Goal: Check status: Check status

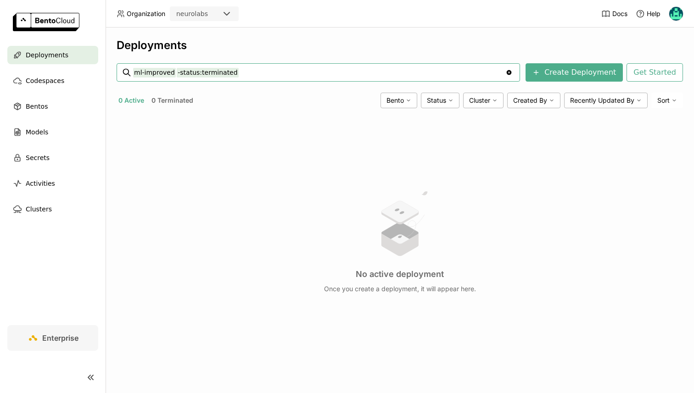
click at [128, 97] on button "0 Active" at bounding box center [131, 101] width 29 height 12
drag, startPoint x: 179, startPoint y: 75, endPoint x: 291, endPoint y: 75, distance: 112.4
click at [291, 75] on input "ml-improved -status:terminated" at bounding box center [319, 72] width 372 height 15
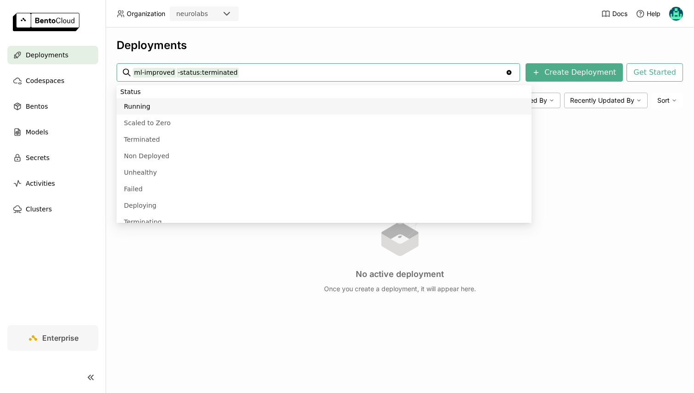
type input "ml-improved -status:terminated status:running"
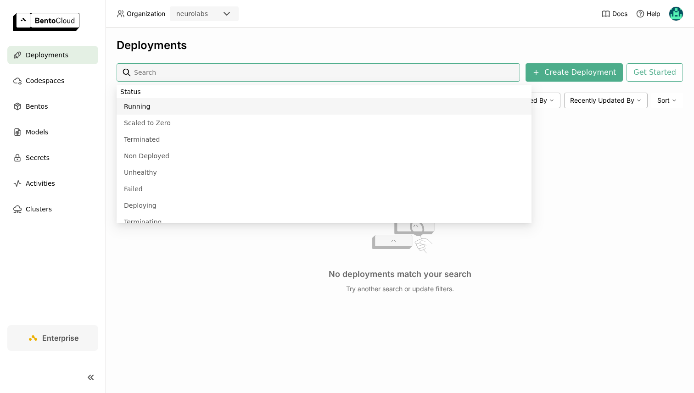
click at [57, 47] on div "Deployments" at bounding box center [52, 55] width 91 height 18
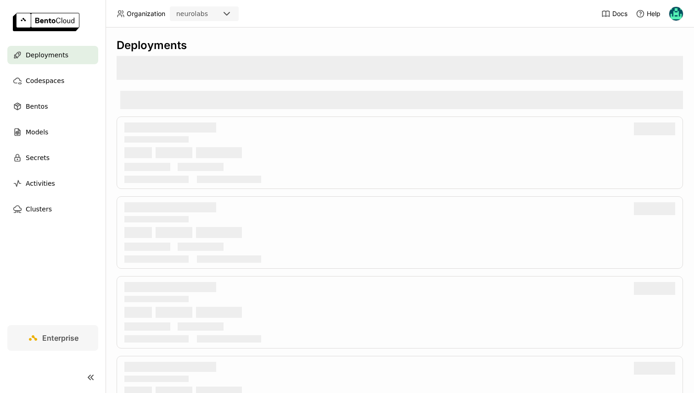
click at [60, 48] on div "Deployments" at bounding box center [52, 55] width 91 height 18
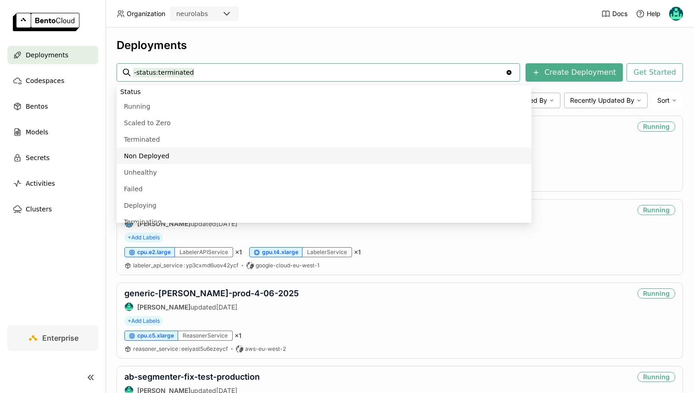
click at [101, 277] on nav "Deployments Codespaces Bentos Models Secrets Activities Clusters" at bounding box center [53, 185] width 106 height 279
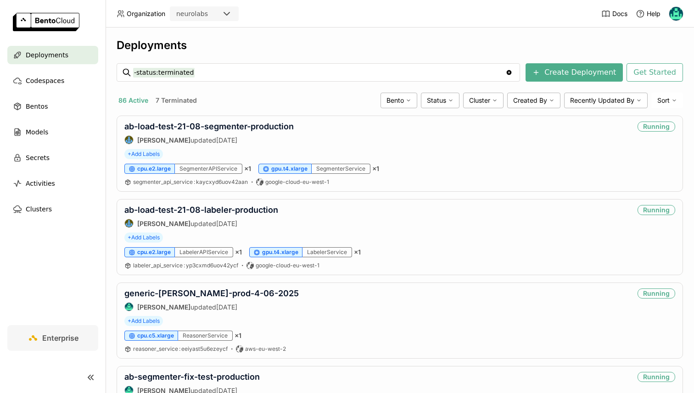
scroll to position [584, 0]
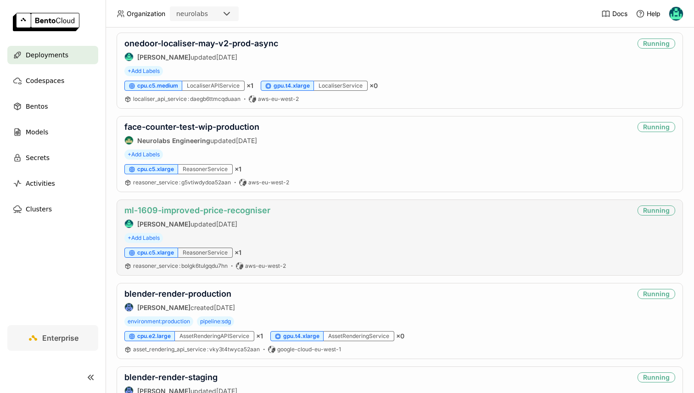
click at [183, 212] on link "ml-1609-improved-price-recogniser" at bounding box center [197, 211] width 146 height 10
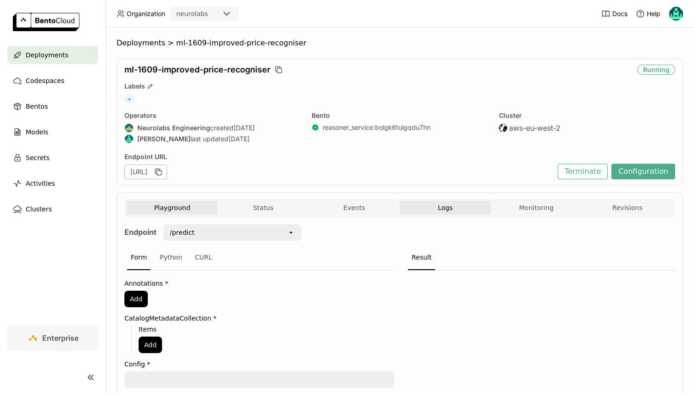
click at [420, 206] on button "Logs" at bounding box center [445, 208] width 91 height 14
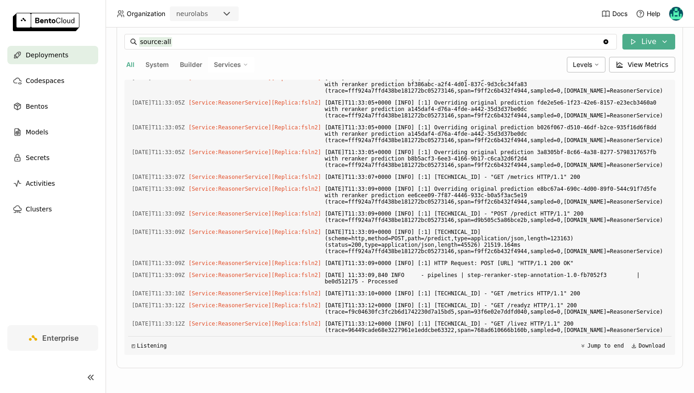
scroll to position [3111, 0]
